Goal: Task Accomplishment & Management: Manage account settings

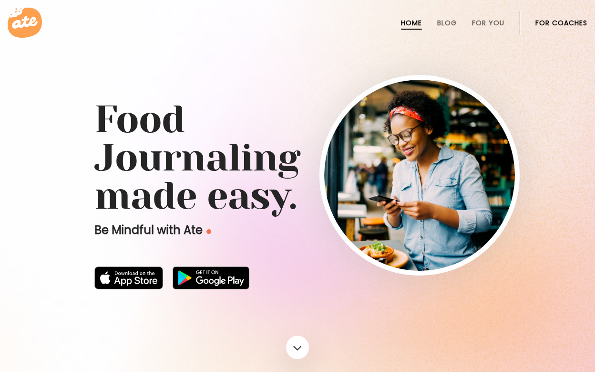
click at [569, 23] on link "For Coaches" at bounding box center [562, 23] width 52 height 8
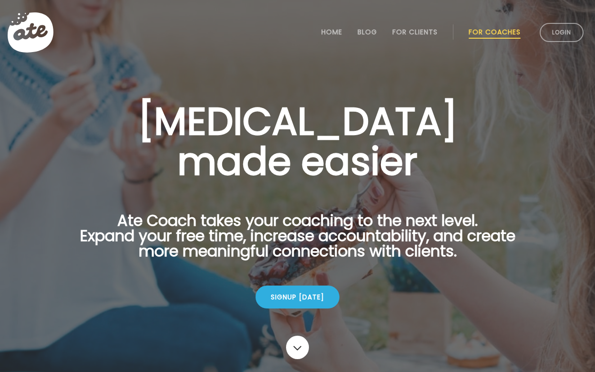
click at [569, 23] on link "Login" at bounding box center [562, 32] width 44 height 19
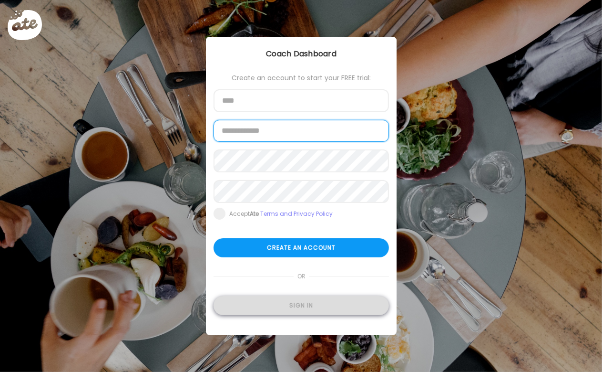
type input "**********"
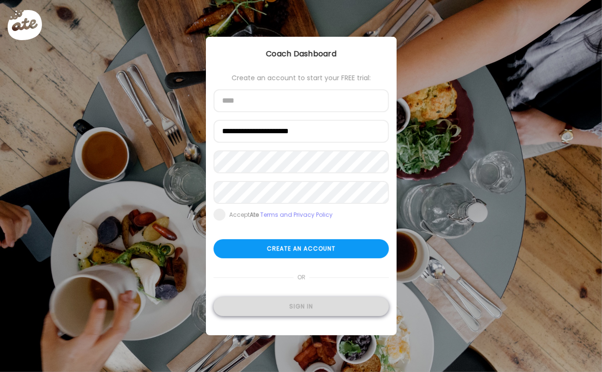
type input "**********"
click at [321, 301] on div "Sign in" at bounding box center [302, 306] width 176 height 19
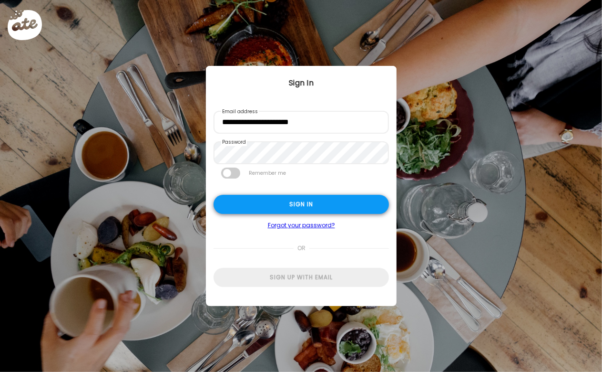
click at [347, 212] on div "Sign in" at bounding box center [302, 204] width 176 height 19
type input "**********"
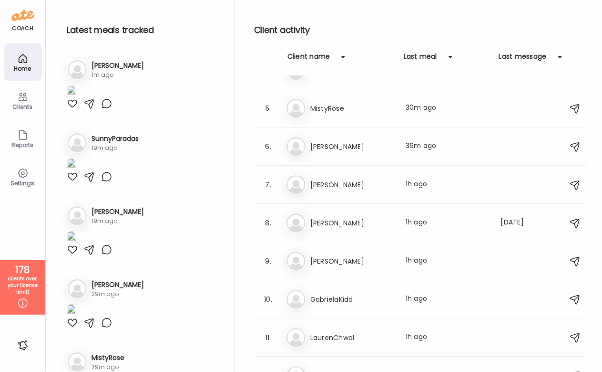
scroll to position [1055, 0]
click at [15, 101] on div "Clients" at bounding box center [23, 100] width 38 height 38
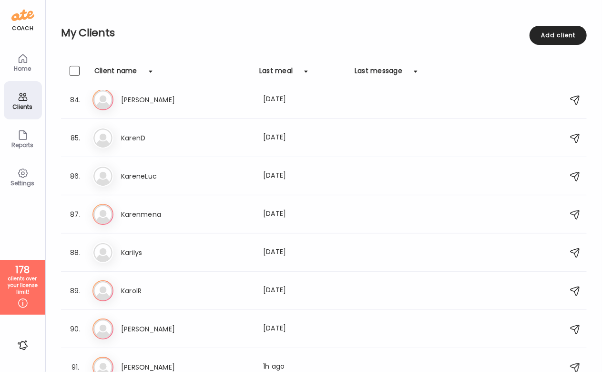
scroll to position [3339, 0]
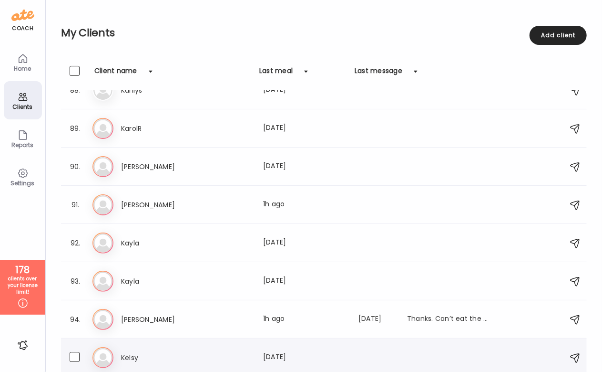
click at [172, 358] on h3 "Kelsy" at bounding box center [163, 357] width 84 height 11
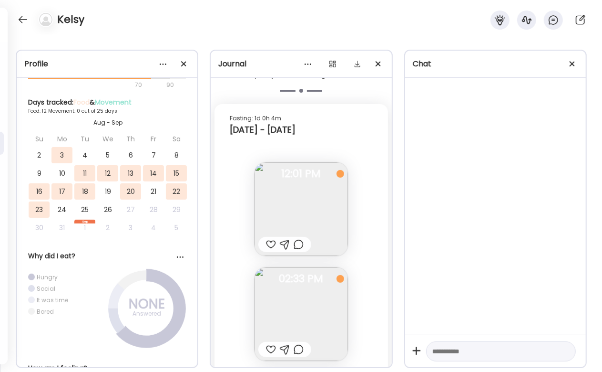
scroll to position [4813, 0]
click at [307, 193] on img at bounding box center [301, 209] width 93 height 93
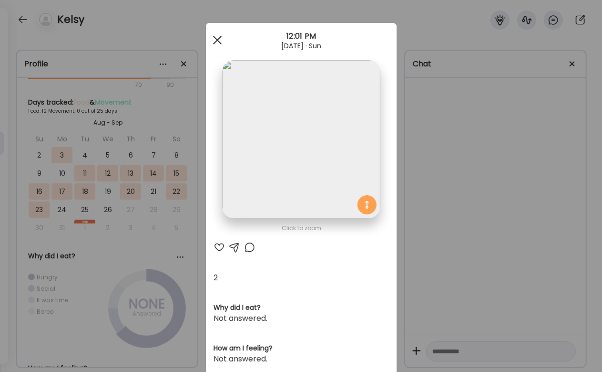
click at [215, 38] on span at bounding box center [217, 40] width 9 height 9
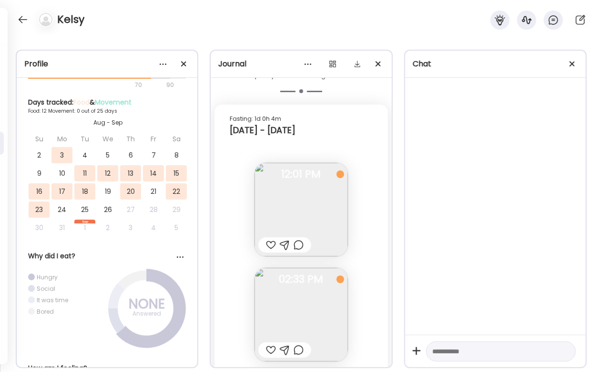
click at [277, 297] on img at bounding box center [301, 314] width 93 height 93
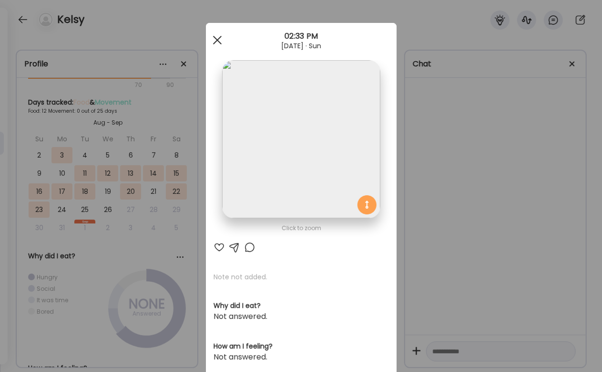
click at [212, 35] on div at bounding box center [217, 40] width 19 height 19
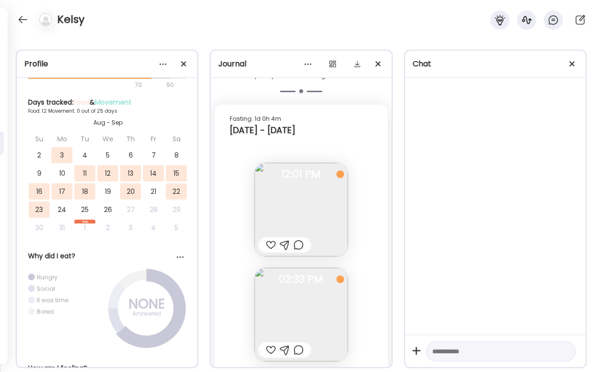
scroll to position [4954, 0]
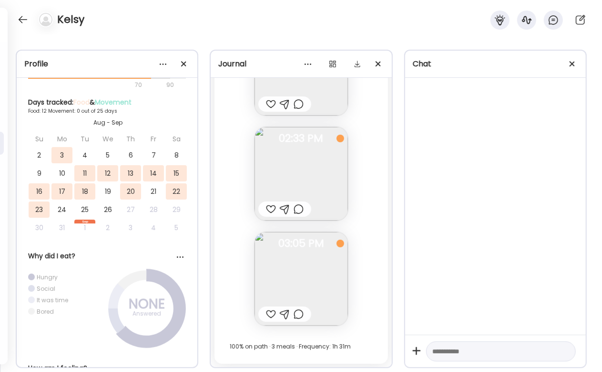
click at [292, 286] on img at bounding box center [301, 278] width 93 height 93
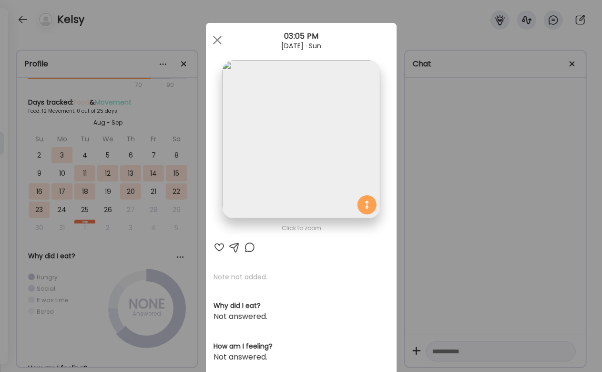
click at [301, 153] on img at bounding box center [301, 139] width 158 height 158
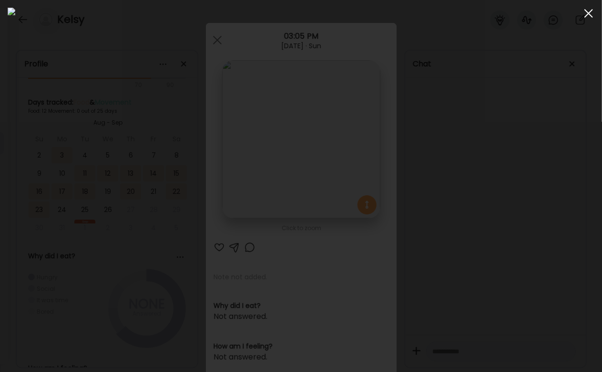
click at [588, 21] on div at bounding box center [589, 13] width 19 height 19
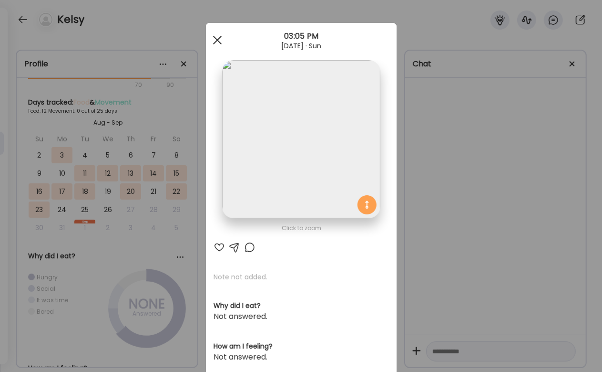
click at [215, 41] on span at bounding box center [217, 40] width 9 height 9
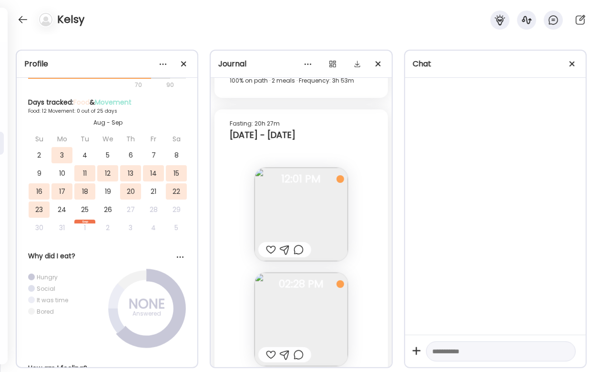
scroll to position [1997, 0]
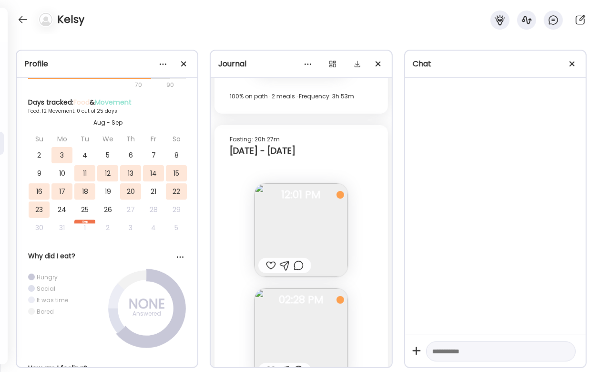
click at [340, 36] on div "Profile ***** Goal is to Having more energy Manage Insights On path meals 78% 7…" at bounding box center [301, 202] width 602 height 337
click at [273, 220] on img at bounding box center [301, 229] width 93 height 93
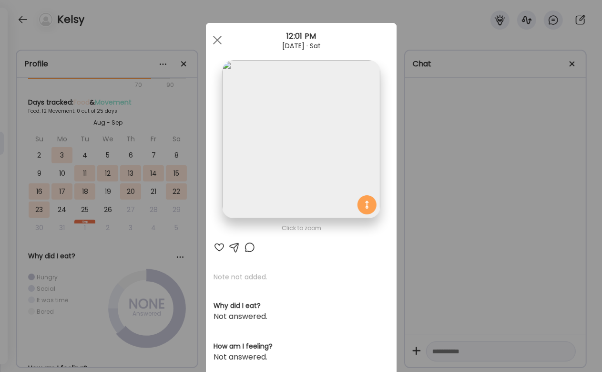
click at [280, 175] on img at bounding box center [301, 139] width 158 height 158
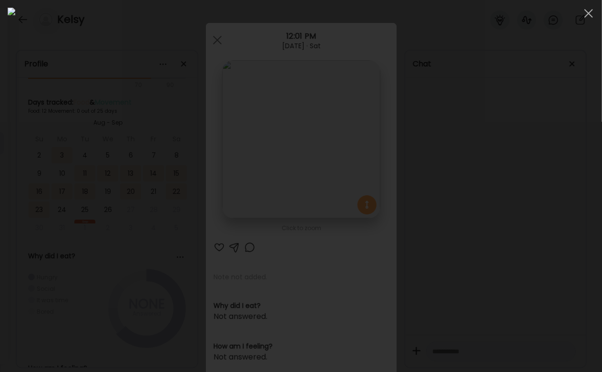
click at [500, 249] on div at bounding box center [301, 186] width 587 height 356
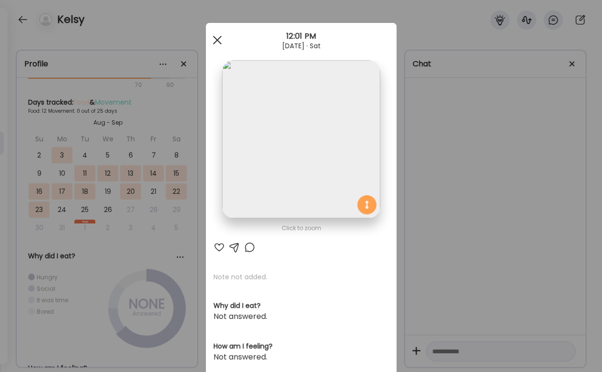
click at [218, 38] on div at bounding box center [217, 40] width 19 height 19
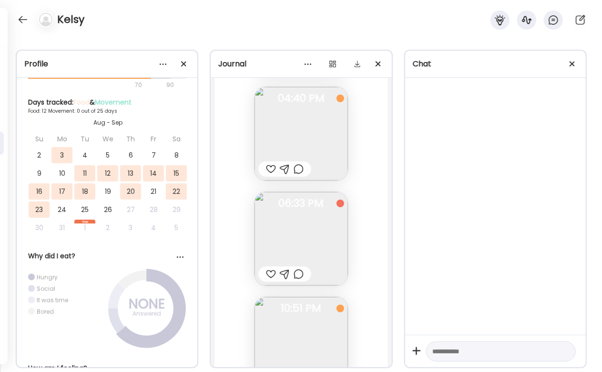
scroll to position [2879, 0]
click at [314, 138] on img at bounding box center [301, 132] width 93 height 93
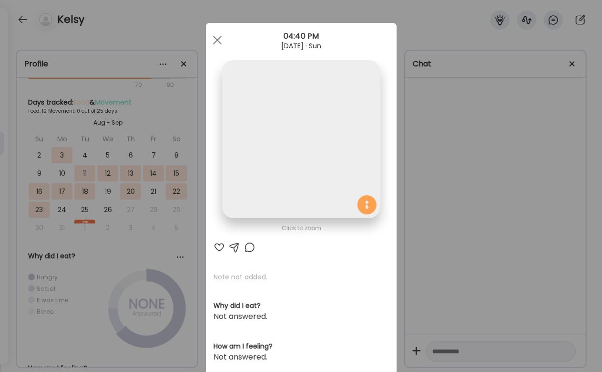
click at [314, 138] on img at bounding box center [301, 139] width 158 height 158
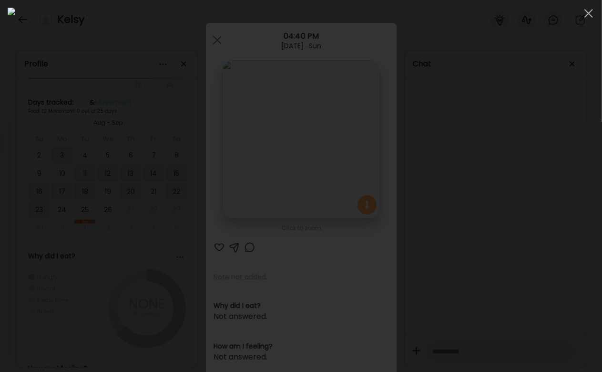
click at [316, 208] on img at bounding box center [301, 186] width 587 height 356
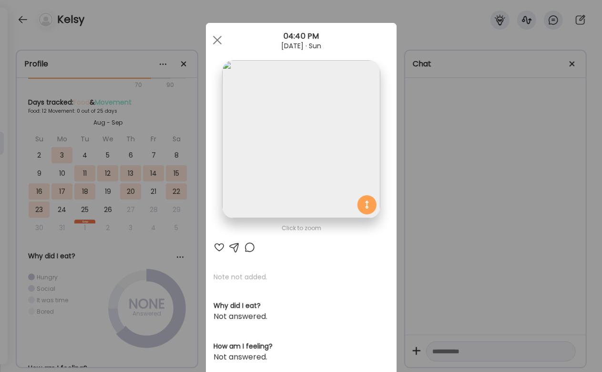
click at [316, 208] on img at bounding box center [301, 139] width 158 height 158
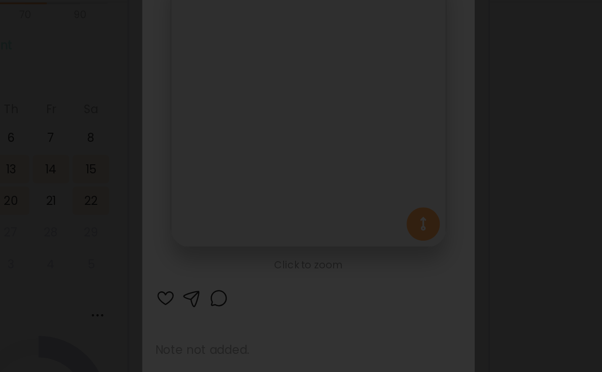
click at [294, 183] on img at bounding box center [301, 186] width 587 height 356
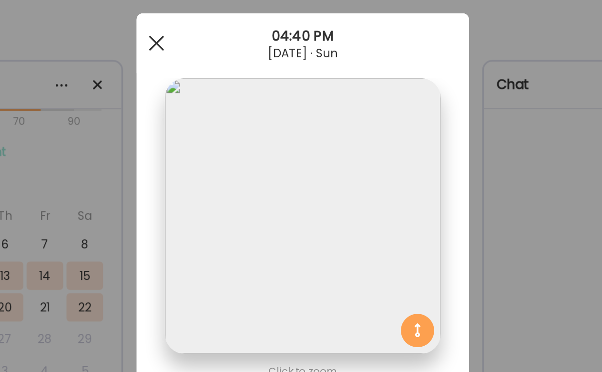
click at [213, 42] on div at bounding box center [217, 40] width 19 height 19
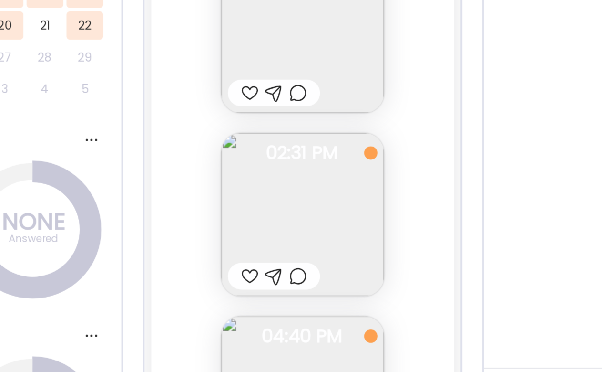
scroll to position [2665, 0]
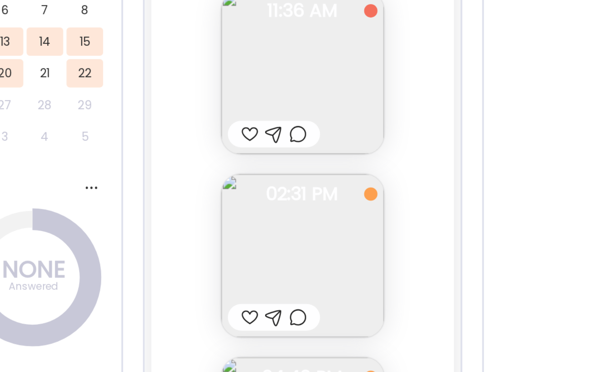
click at [300, 152] on img at bounding box center [301, 137] width 93 height 93
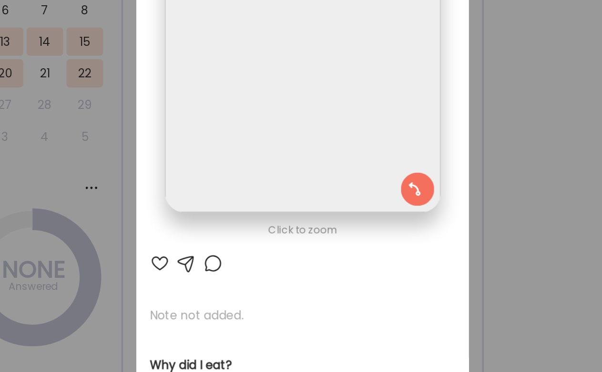
click at [430, 217] on div "Ate Coach Dashboard Wahoo! It’s official Take a moment to set up your Coach Pro…" at bounding box center [301, 186] width 602 height 372
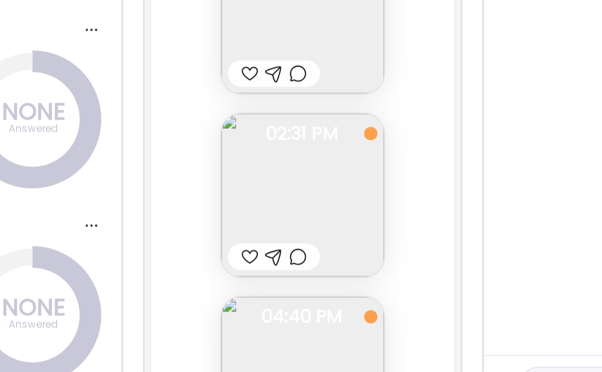
scroll to position [284, 0]
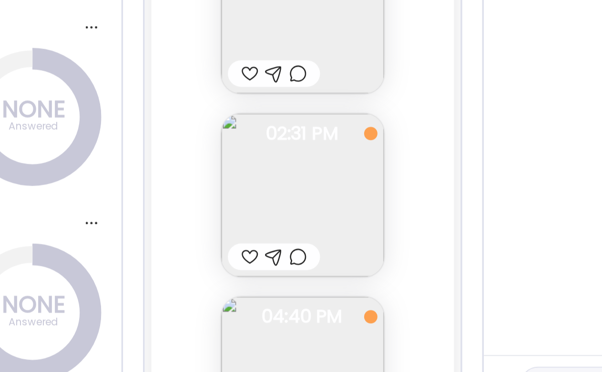
click at [294, 263] on img at bounding box center [301, 242] width 93 height 93
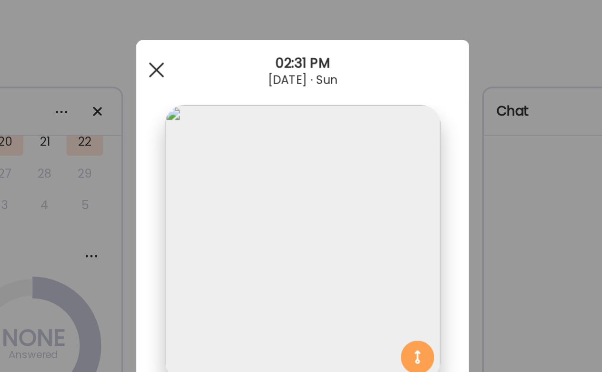
click at [219, 40] on div at bounding box center [217, 40] width 19 height 19
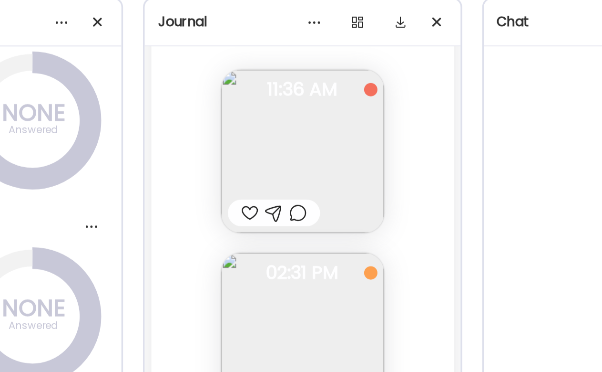
scroll to position [479, 0]
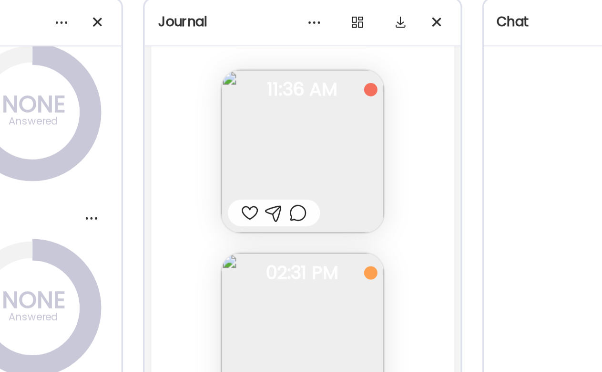
drag, startPoint x: 387, startPoint y: 262, endPoint x: 427, endPoint y: 218, distance: 59.8
click at [427, 218] on div at bounding box center [495, 206] width 181 height 257
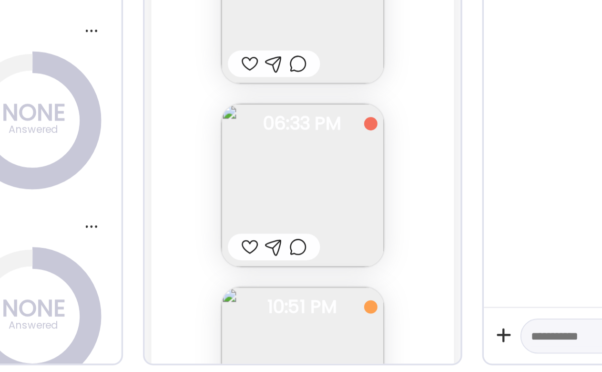
scroll to position [2853, 0]
drag, startPoint x: 387, startPoint y: 239, endPoint x: 359, endPoint y: 250, distance: 30.4
click at [359, 250] on div "Fasting: 16h 2m [DATE] - [DATE] Note not added Questions not answered 11:36 AM …" at bounding box center [301, 150] width 173 height 610
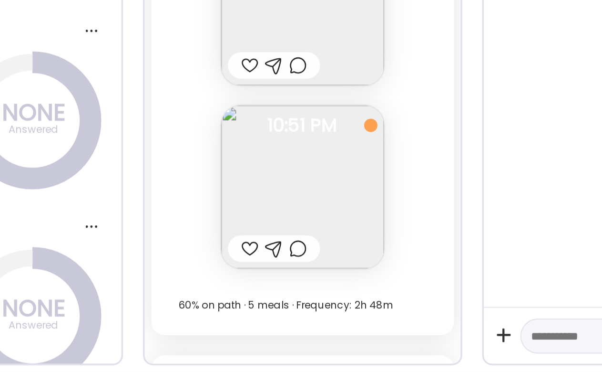
scroll to position [2957, 0]
click at [273, 255] on img at bounding box center [301, 264] width 93 height 93
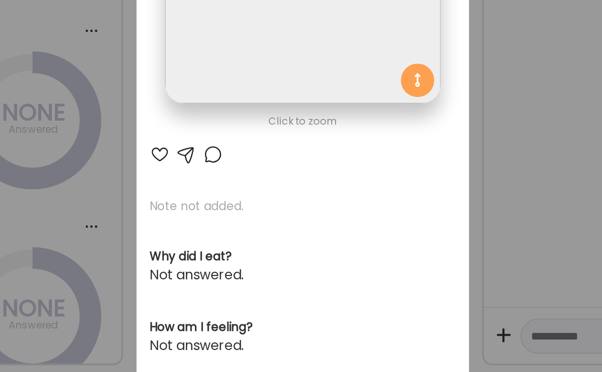
scroll to position [0, 0]
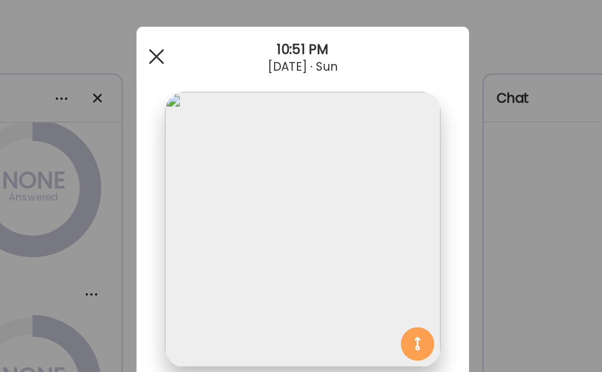
click at [213, 38] on div at bounding box center [217, 40] width 19 height 19
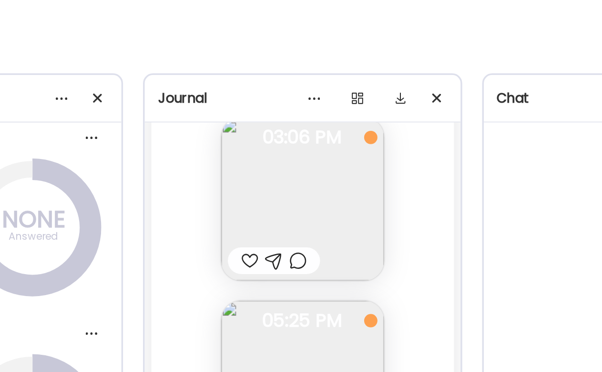
scroll to position [3411, 0]
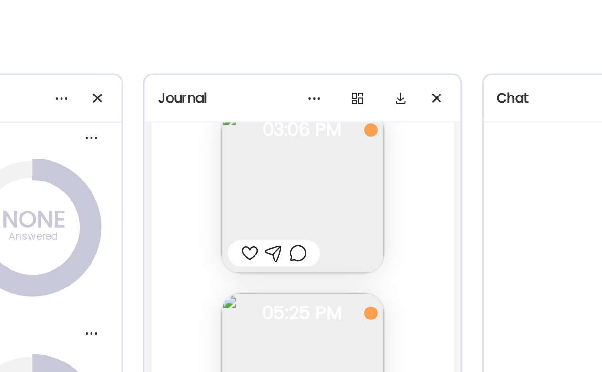
click at [313, 141] on img at bounding box center [301, 117] width 93 height 93
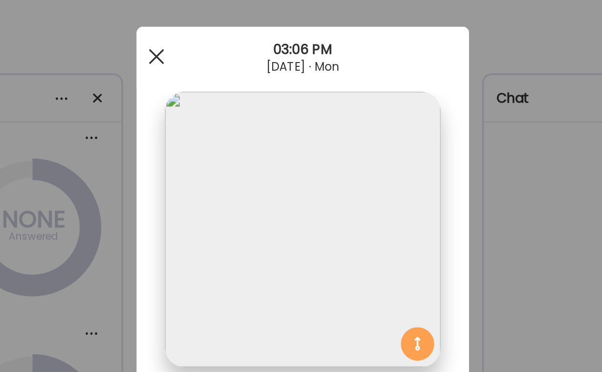
click at [212, 35] on div at bounding box center [217, 40] width 19 height 19
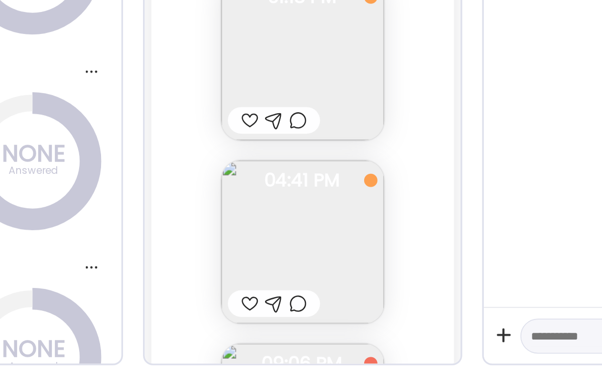
scroll to position [3957, 0]
click at [304, 181] on img at bounding box center [301, 192] width 93 height 93
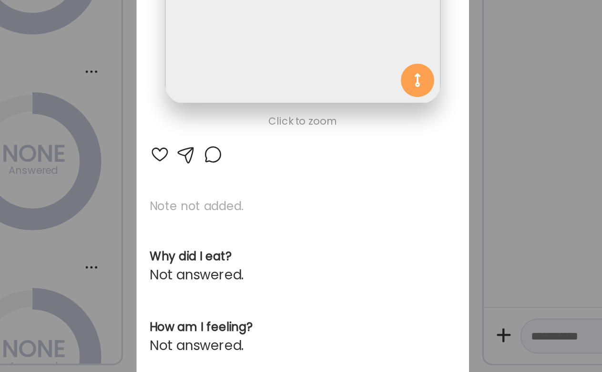
scroll to position [0, 0]
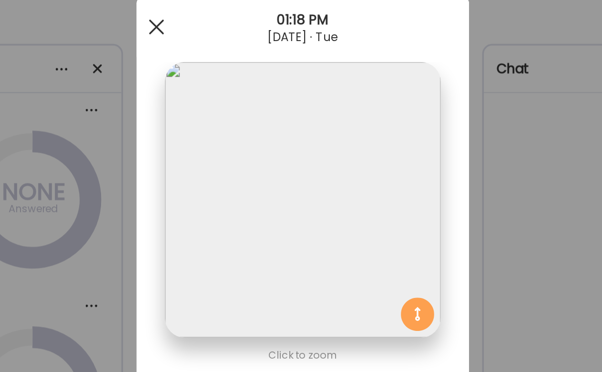
click at [213, 42] on span at bounding box center [217, 40] width 9 height 9
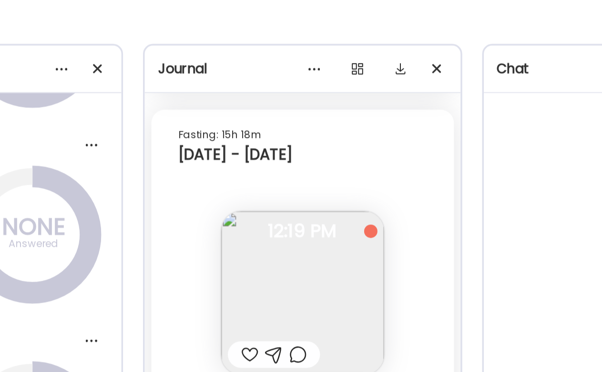
scroll to position [779, 0]
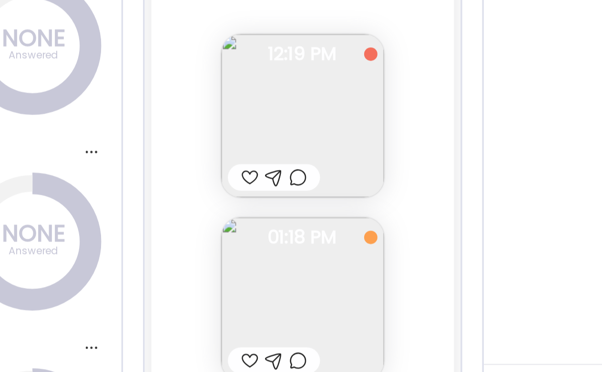
click at [240, 146] on div "Fasting: 15h 18m [DATE] - [DATE] Note not added Questions not answered 12:19 PM…" at bounding box center [301, 339] width 173 height 505
